Goal: Find specific page/section: Find specific page/section

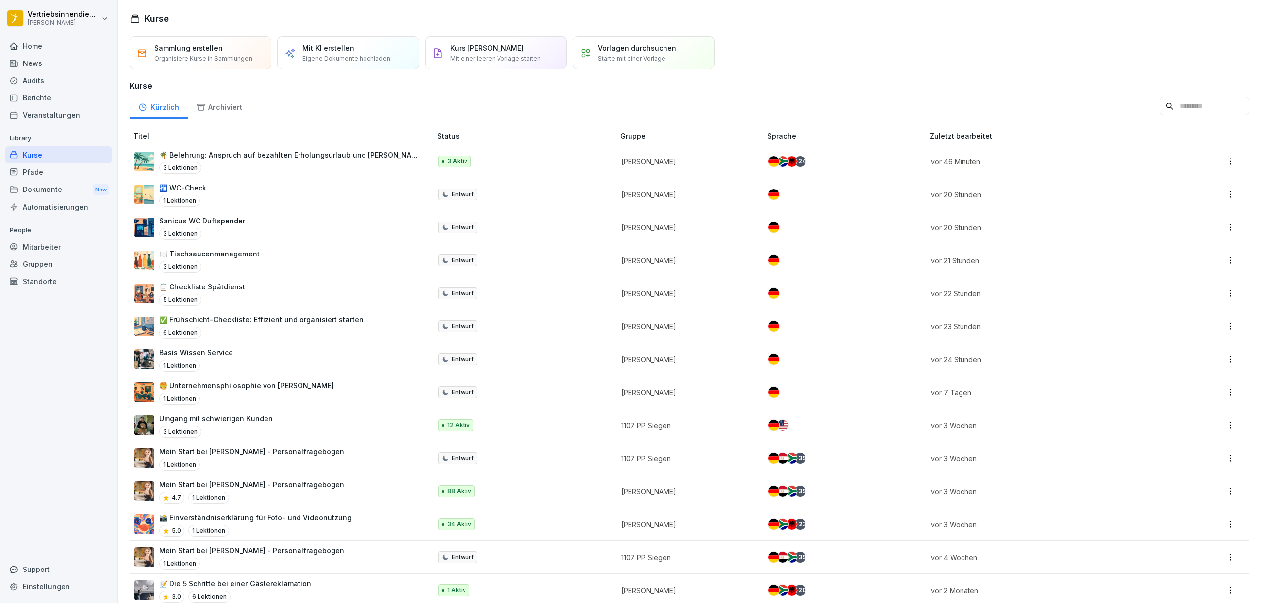
click at [50, 179] on div "Pfade" at bounding box center [58, 172] width 107 height 17
click at [48, 190] on div "Dokumente New" at bounding box center [58, 190] width 107 height 18
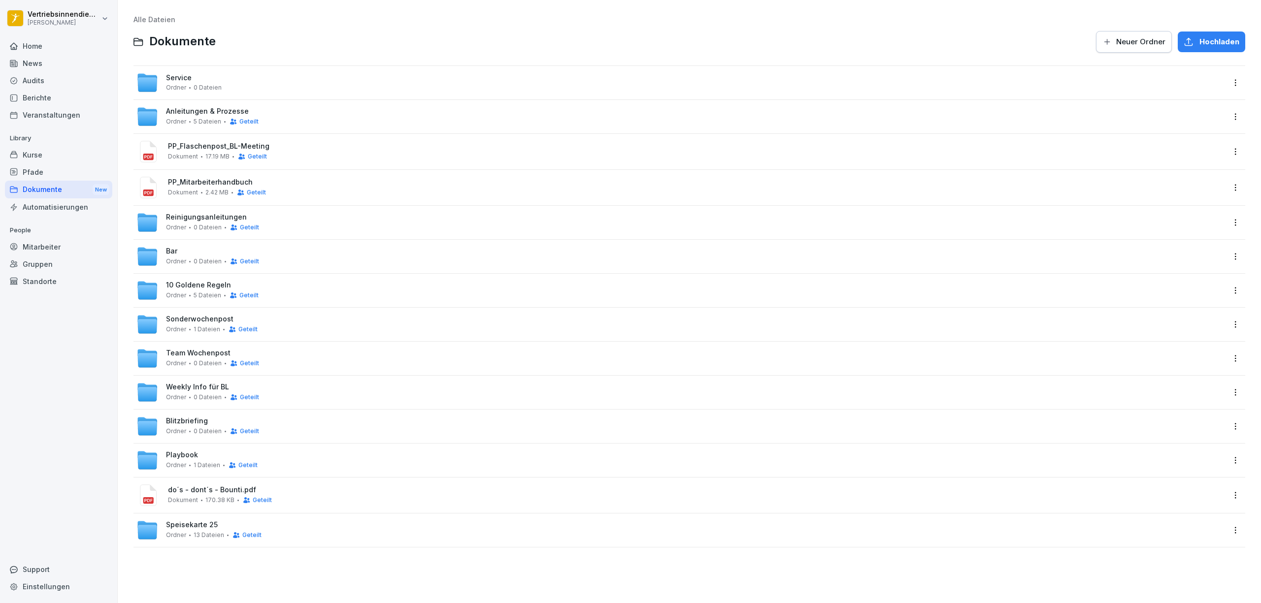
click at [199, 318] on span "Sonderwochenpost" at bounding box center [199, 319] width 67 height 8
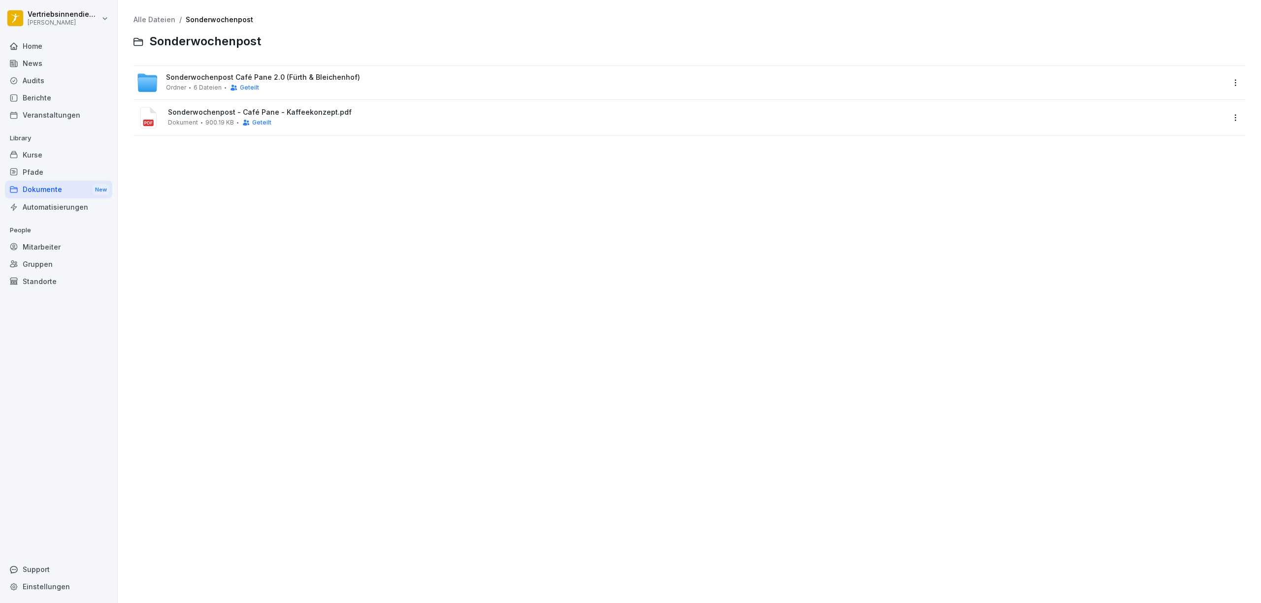
click at [257, 202] on div "Alle Dateien / Sonderwochenpost Sonderwochenpost Sonderwochenpost Café Pane 2.0…" at bounding box center [689, 301] width 1128 height 589
drag, startPoint x: 233, startPoint y: 170, endPoint x: 182, endPoint y: 170, distance: 50.7
click at [182, 170] on div "Alle Dateien / Sonderwochenpost Sonderwochenpost Sonderwochenpost Café Pane 2.0…" at bounding box center [689, 301] width 1128 height 589
click at [67, 20] on html "Vertriebsinnendienst [PERSON_NAME] Home News Audits Berichte Veranstaltungen Li…" at bounding box center [630, 301] width 1261 height 603
click at [69, 62] on div "Abmelden" at bounding box center [63, 63] width 98 height 18
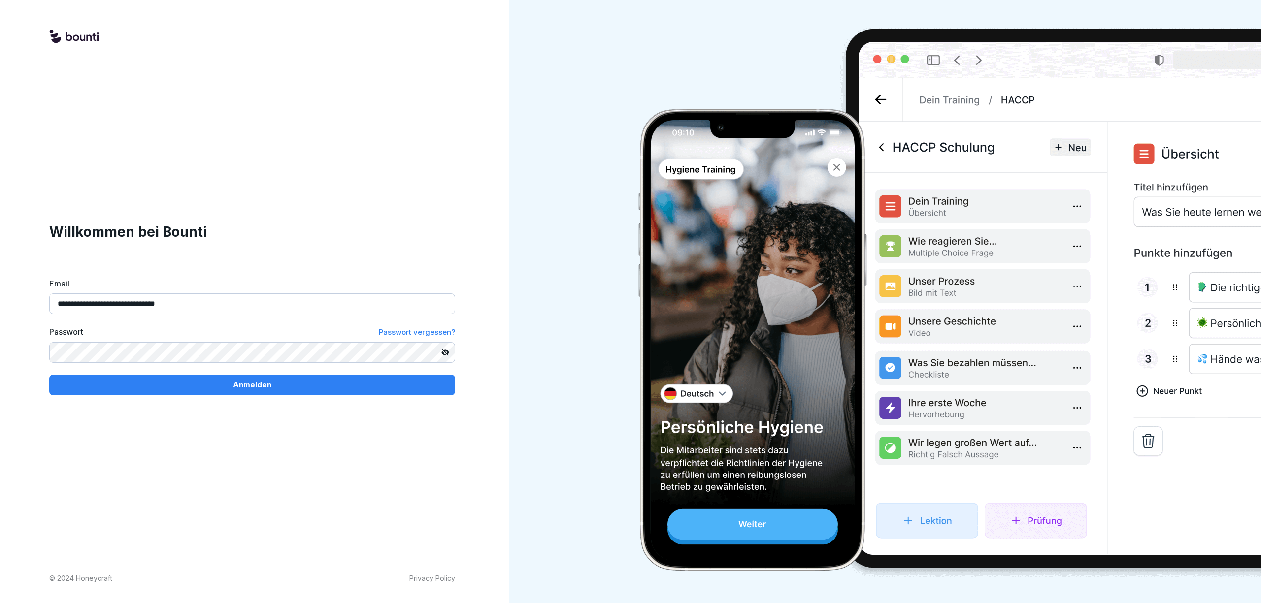
click at [207, 304] on input "**********" at bounding box center [252, 304] width 406 height 21
type input "**********"
click at [219, 392] on button "Anmelden" at bounding box center [252, 385] width 406 height 21
